Goal: Task Accomplishment & Management: Use online tool/utility

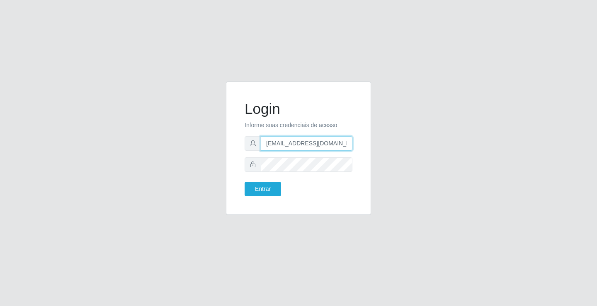
click at [350, 145] on input "[EMAIL_ADDRESS][DOMAIN_NAME]" at bounding box center [307, 143] width 92 height 15
type input "a"
type input "[EMAIL_ADDRESS][DOMAIN_NAME]"
click at [245, 182] on button "Entrar" at bounding box center [263, 189] width 36 height 15
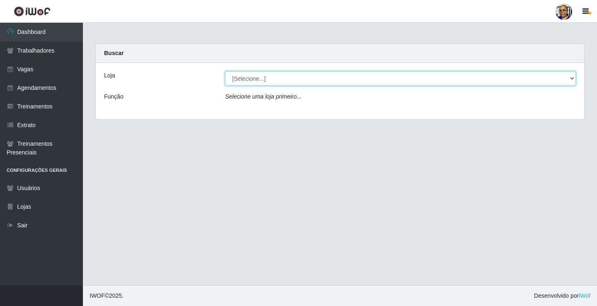
click at [572, 79] on select "[Selecione...] Mercadinho [GEOGRAPHIC_DATA]" at bounding box center [400, 78] width 351 height 15
select select "345"
click at [225, 71] on select "[Selecione...] Mercadinho [GEOGRAPHIC_DATA]" at bounding box center [400, 78] width 351 height 15
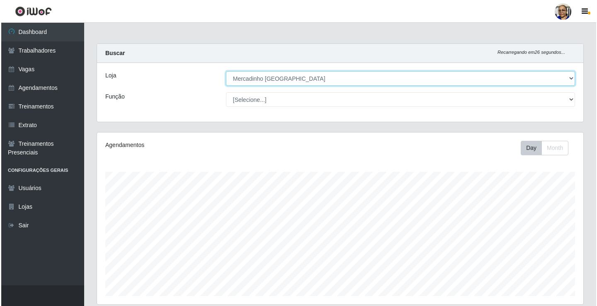
scroll to position [244, 0]
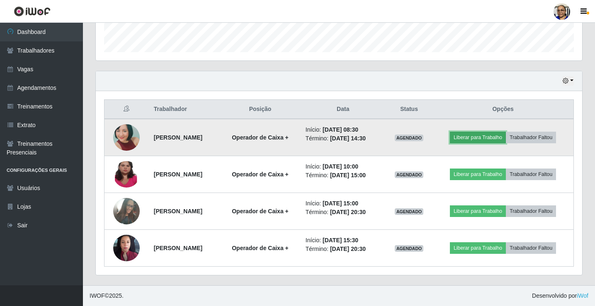
click at [484, 141] on button "Liberar para Trabalho" at bounding box center [478, 138] width 56 height 12
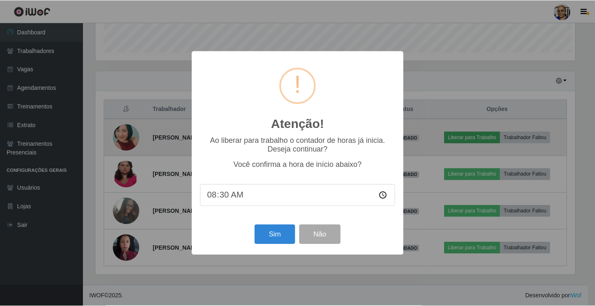
scroll to position [172, 481]
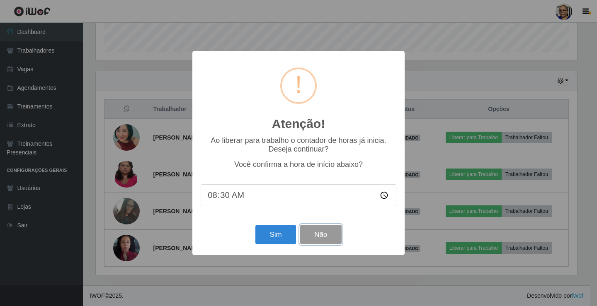
click at [324, 236] on button "Não" at bounding box center [320, 234] width 41 height 19
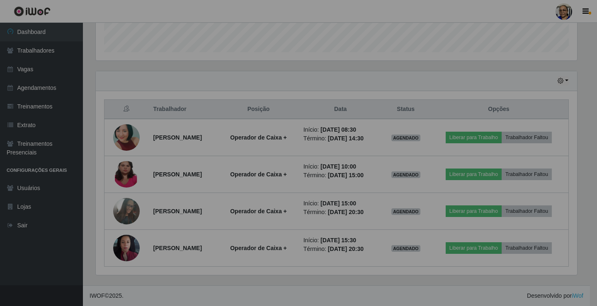
scroll to position [172, 486]
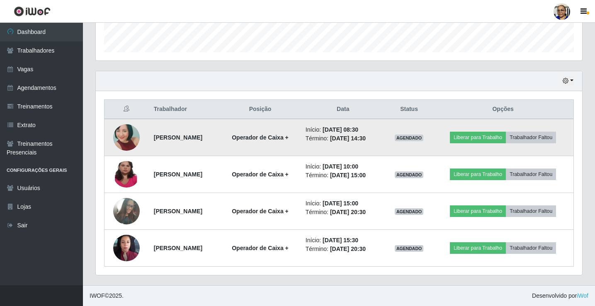
click at [119, 141] on img at bounding box center [126, 137] width 27 height 56
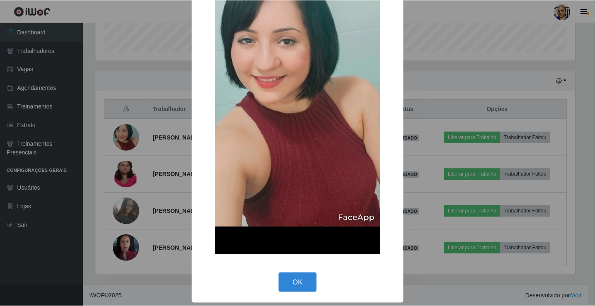
scroll to position [116, 0]
click at [295, 283] on button "OK" at bounding box center [299, 282] width 39 height 19
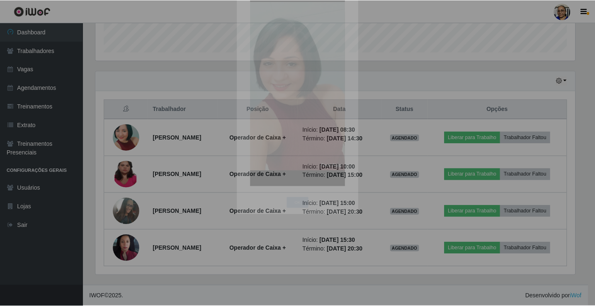
scroll to position [172, 486]
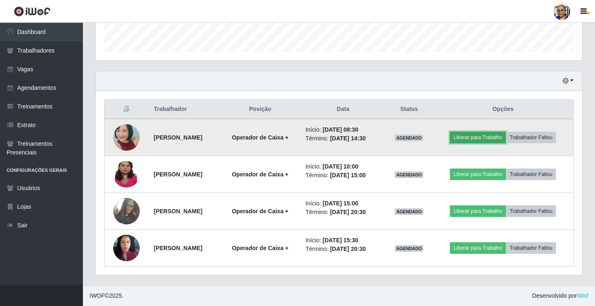
click at [490, 140] on button "Liberar para Trabalho" at bounding box center [478, 138] width 56 height 12
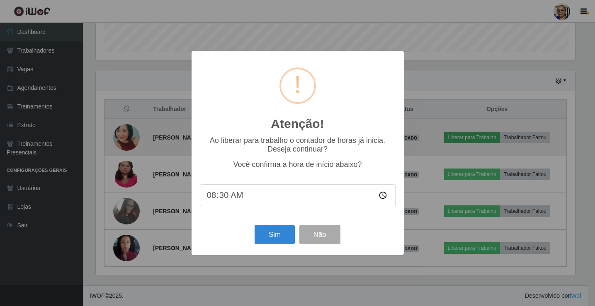
scroll to position [172, 481]
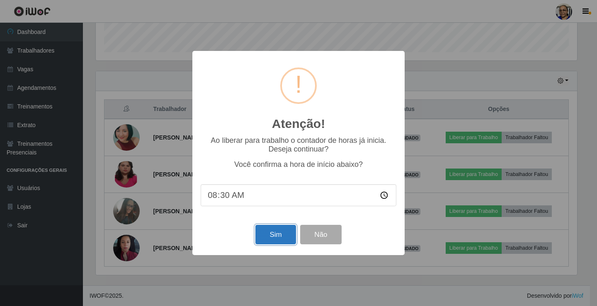
click at [276, 239] on button "Sim" at bounding box center [275, 234] width 40 height 19
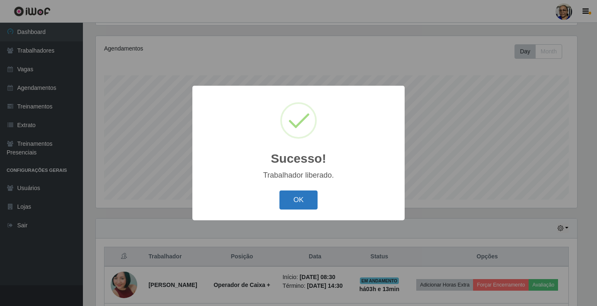
click at [296, 198] on button "OK" at bounding box center [299, 200] width 39 height 19
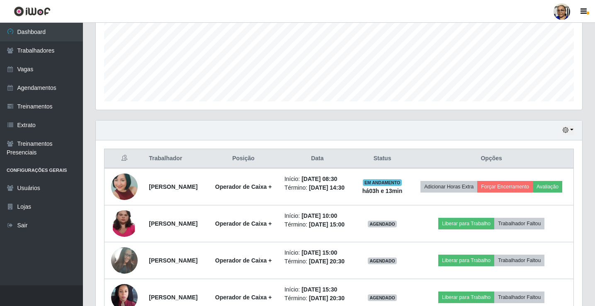
scroll to position [221, 0]
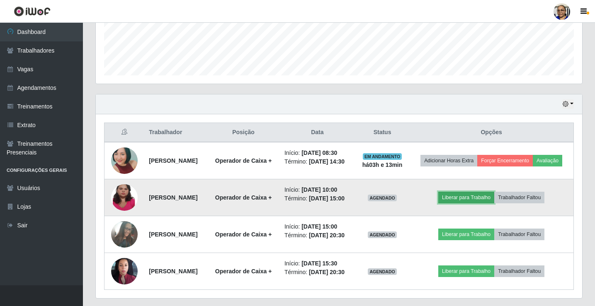
click at [484, 204] on button "Liberar para Trabalho" at bounding box center [466, 198] width 56 height 12
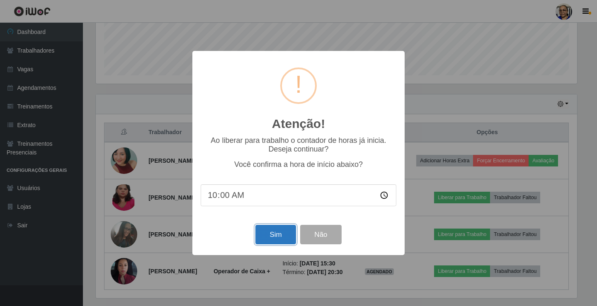
click at [274, 240] on button "Sim" at bounding box center [275, 234] width 40 height 19
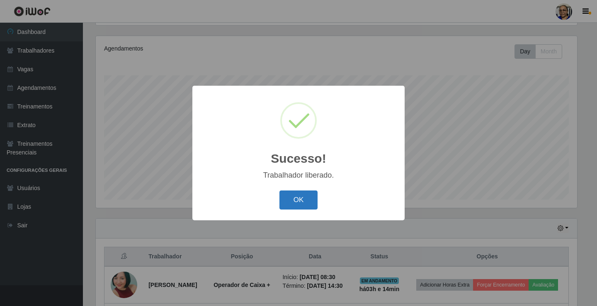
click at [302, 200] on button "OK" at bounding box center [299, 200] width 39 height 19
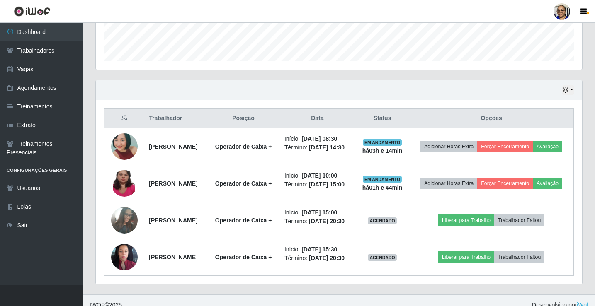
scroll to position [263, 0]
